Goal: Book appointment/travel/reservation

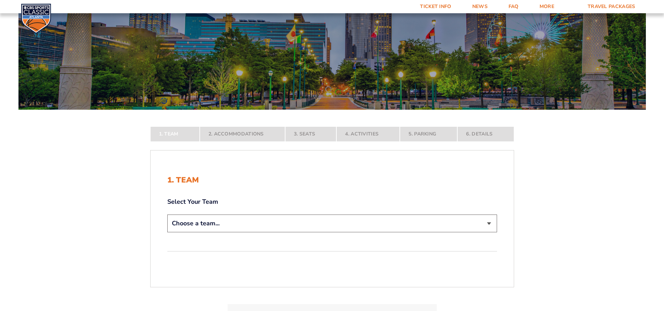
scroll to position [61, 0]
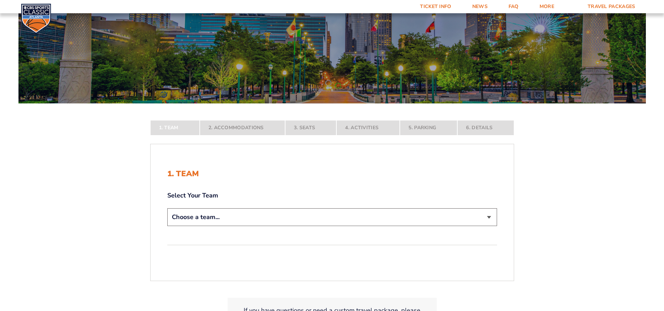
click at [489, 219] on select "Choose a team... Kentucky Wildcats Ohio State Buckeyes North Carolina Tar Heels…" at bounding box center [332, 217] width 330 height 18
select select "12956"
click at [167, 226] on select "Choose a team... Kentucky Wildcats Ohio State Buckeyes North Carolina Tar Heels…" at bounding box center [332, 217] width 330 height 18
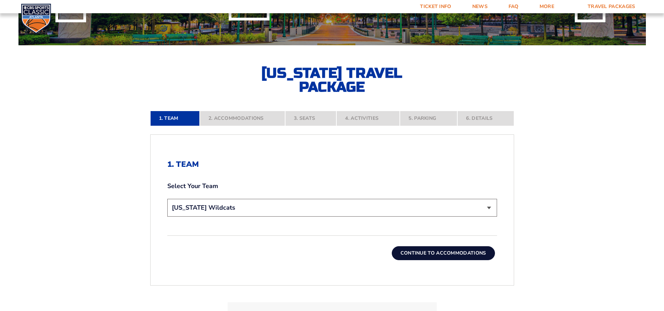
scroll to position [131, 0]
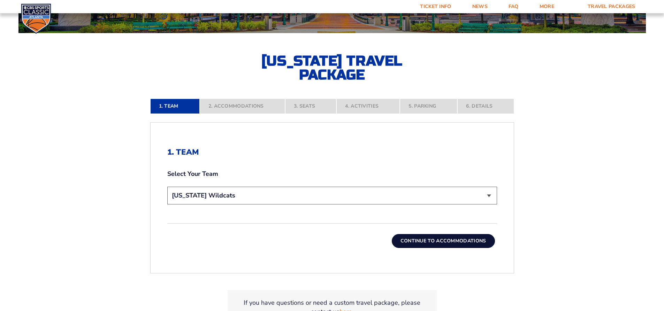
click at [445, 242] on button "Continue To Accommodations" at bounding box center [443, 241] width 103 height 14
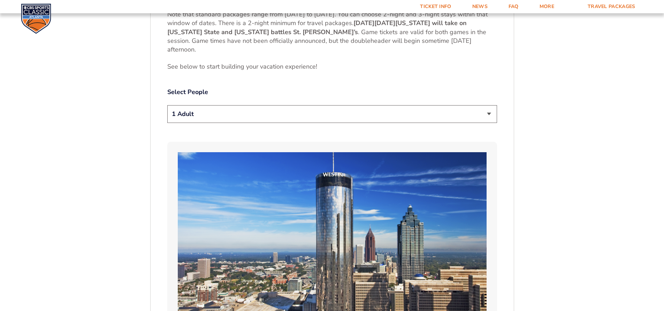
scroll to position [377, 0]
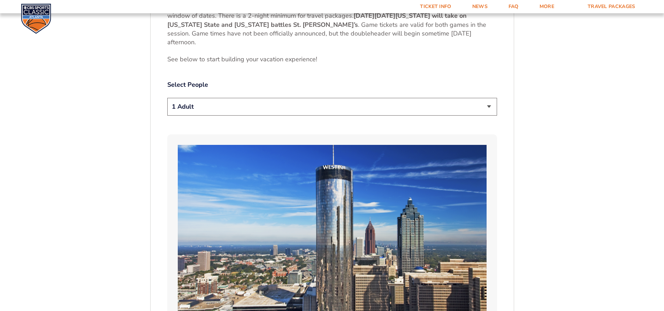
click at [489, 109] on select "1 Adult 2 Adults 3 Adults 4 Adults 2 Adults + 1 Child 2 Adults + 2 Children 2 A…" at bounding box center [332, 107] width 330 height 18
select select "4 Adults"
click at [167, 98] on select "1 Adult 2 Adults 3 Adults 4 Adults 2 Adults + 1 Child 2 Adults + 2 Children 2 A…" at bounding box center [332, 107] width 330 height 18
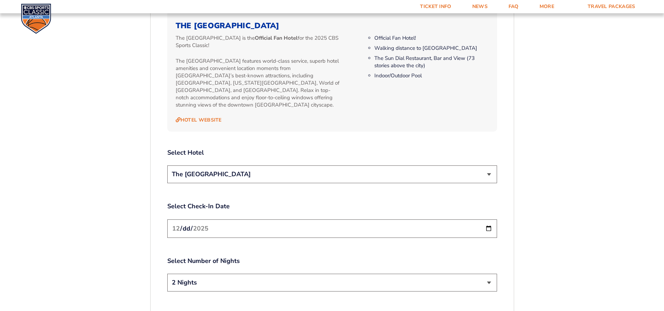
scroll to position [767, 0]
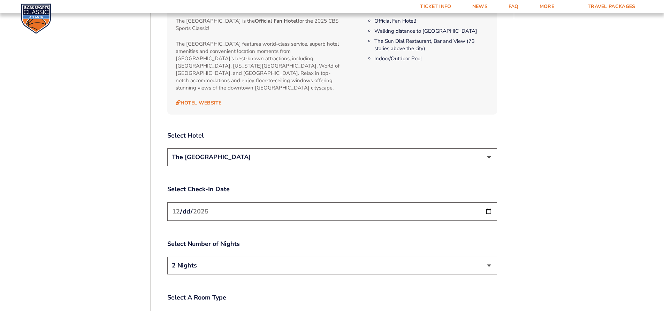
click at [490, 149] on select "The [GEOGRAPHIC_DATA]" at bounding box center [332, 157] width 330 height 18
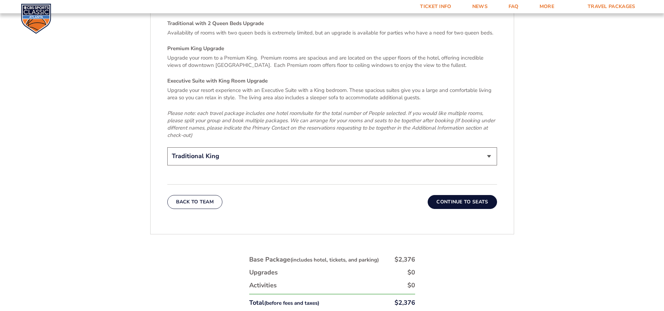
scroll to position [1085, 0]
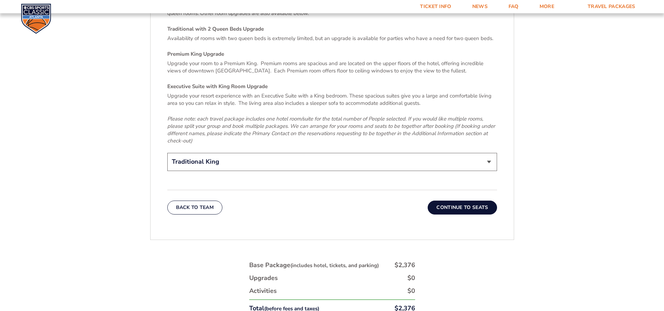
click at [464, 201] on button "Continue To Seats" at bounding box center [462, 208] width 69 height 14
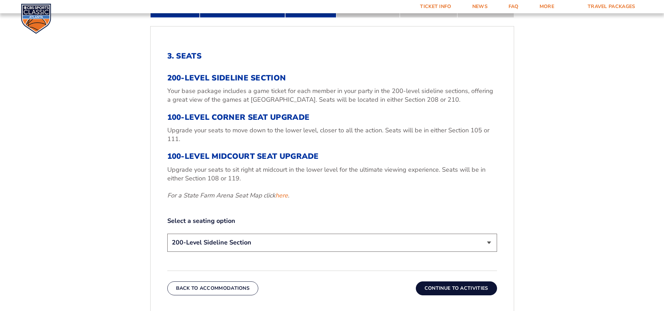
scroll to position [230, 0]
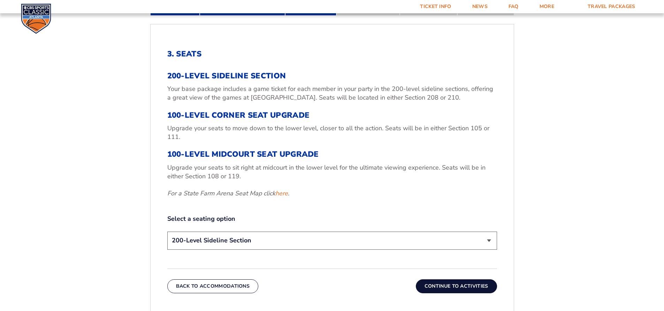
click at [488, 244] on select "200-Level Sideline Section 100-Level Corner Seat Upgrade (+$120 per person) 100…" at bounding box center [332, 241] width 330 height 18
click at [284, 192] on link "here" at bounding box center [281, 193] width 13 height 9
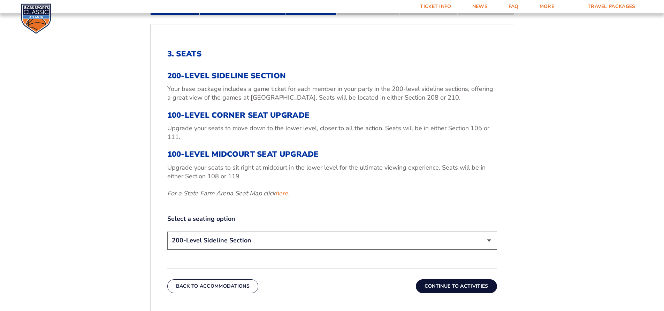
click at [488, 243] on select "200-Level Sideline Section 100-Level Corner Seat Upgrade (+$120 per person) 100…" at bounding box center [332, 241] width 330 height 18
select select "100-Level Corner Seat Upgrade"
click at [167, 232] on select "200-Level Sideline Section 100-Level Corner Seat Upgrade (+$120 per person) 100…" at bounding box center [332, 241] width 330 height 18
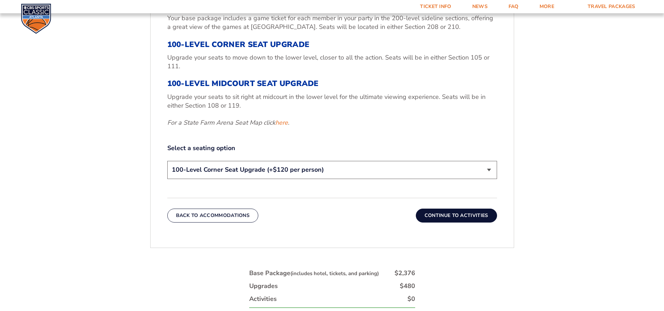
scroll to position [302, 0]
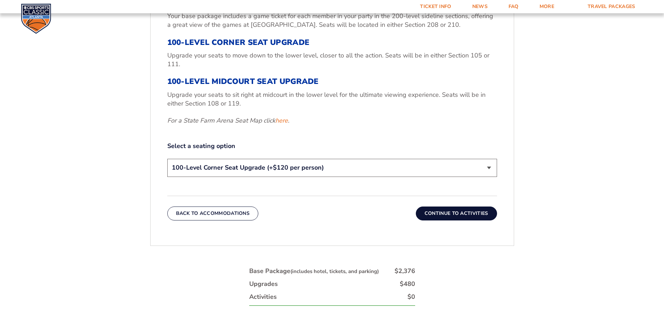
click at [460, 214] on button "Continue To Activities" at bounding box center [456, 214] width 81 height 14
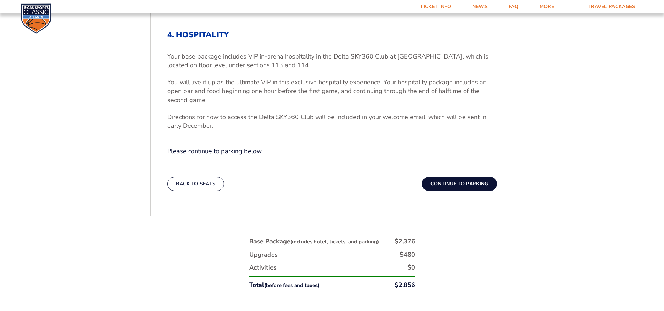
scroll to position [249, 0]
click at [471, 183] on button "Continue To Parking" at bounding box center [459, 183] width 75 height 14
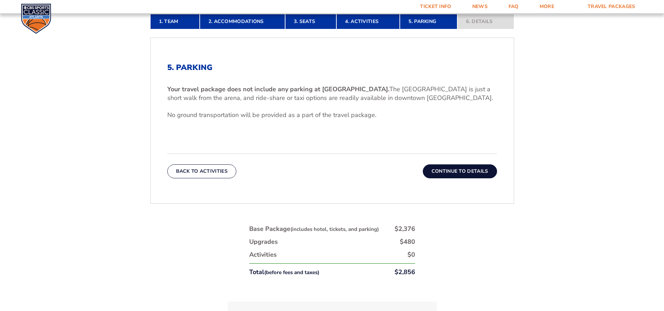
scroll to position [224, 0]
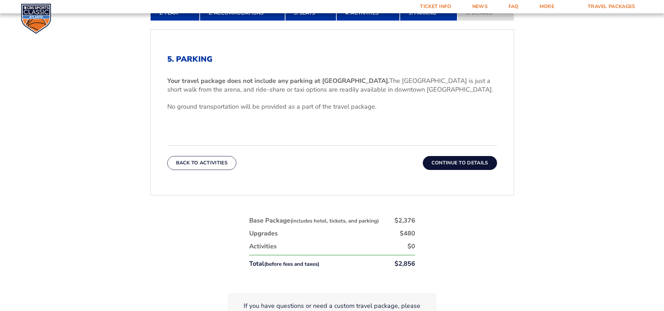
click at [473, 162] on button "Continue To Details" at bounding box center [460, 163] width 74 height 14
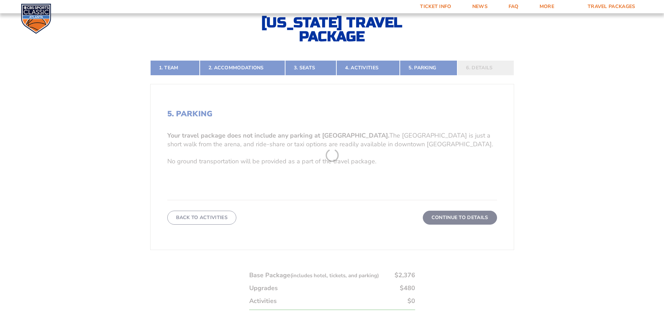
scroll to position [147, 0]
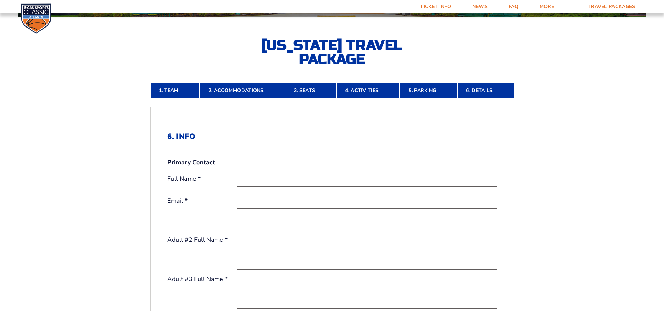
click at [288, 176] on input "text" at bounding box center [367, 178] width 260 height 18
type input "Ryan Wilson"
type input "ryan.wilson@encompasshealth.com"
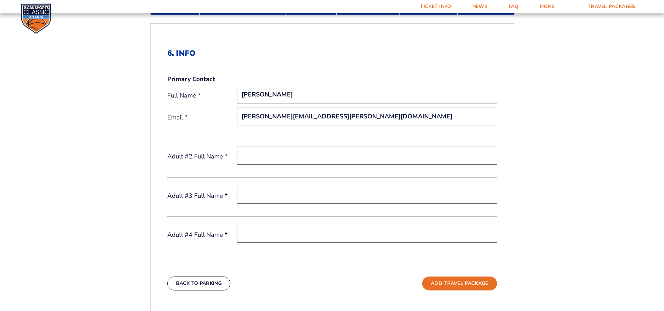
scroll to position [231, 0]
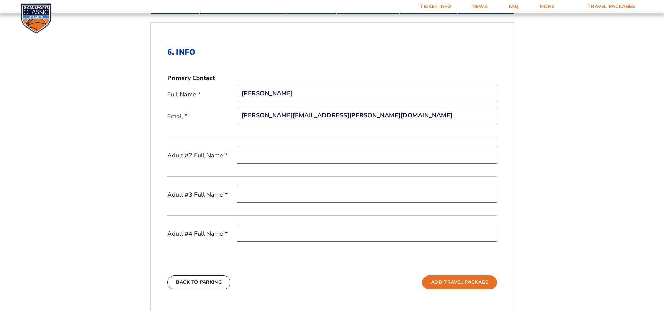
click at [272, 157] on input "text" at bounding box center [367, 155] width 260 height 18
type input "Jakob Wilson"
click at [268, 190] on input "text" at bounding box center [367, 194] width 260 height 18
type input "Jack Wilson"
click at [257, 227] on input "text" at bounding box center [367, 233] width 260 height 18
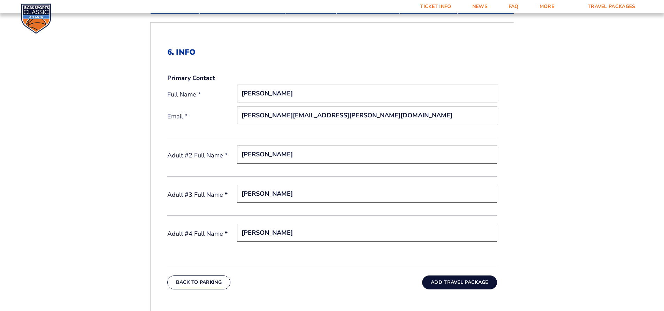
type input "Jett Wilson"
click at [458, 281] on button "Add Travel Package" at bounding box center [459, 283] width 75 height 14
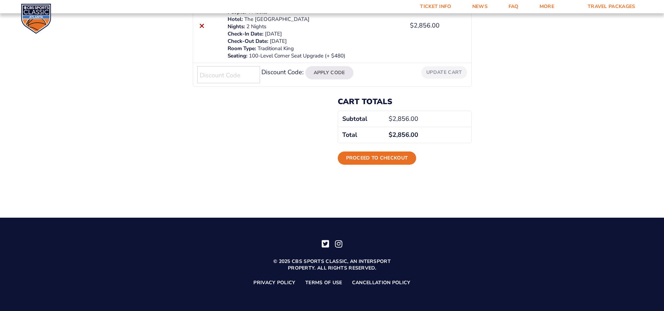
scroll to position [69, 0]
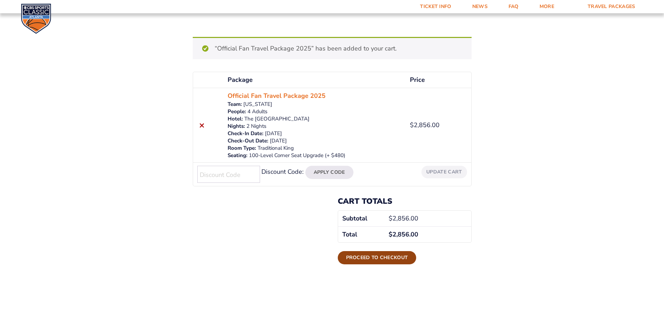
click at [388, 257] on link "Proceed to checkout" at bounding box center [377, 257] width 79 height 13
